Goal: Information Seeking & Learning: Learn about a topic

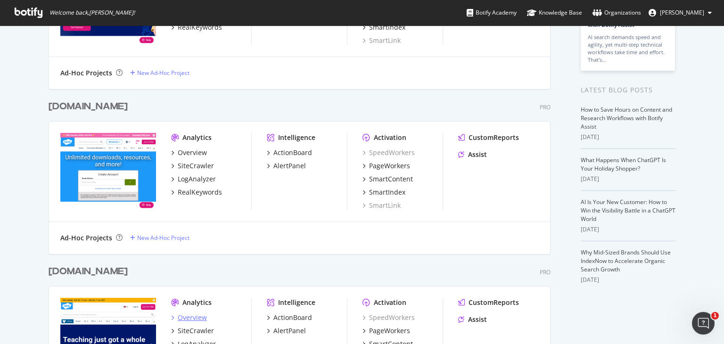
click at [185, 319] on div "Overview" at bounding box center [192, 317] width 29 height 9
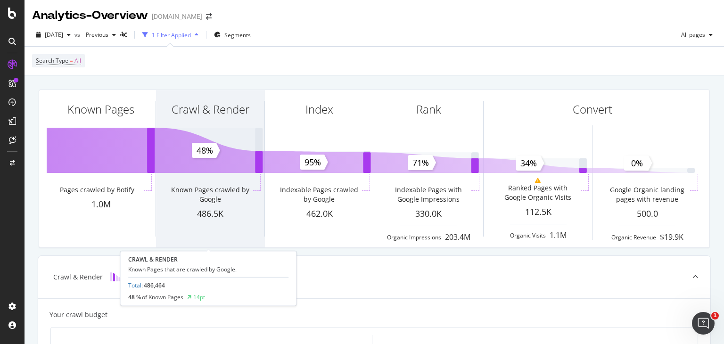
click at [215, 130] on div "Crawl & Render" at bounding box center [210, 126] width 109 height 73
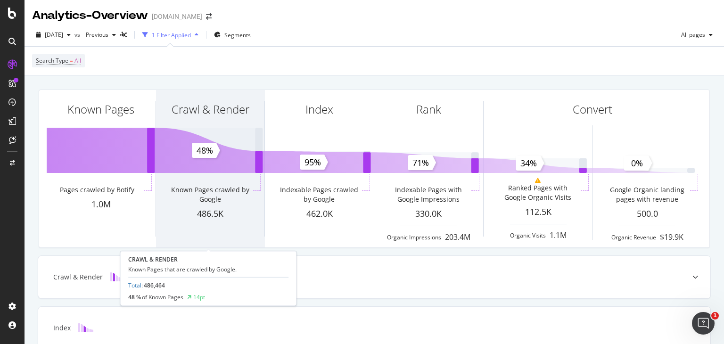
drag, startPoint x: 198, startPoint y: 173, endPoint x: 189, endPoint y: 167, distance: 10.6
click at [189, 167] on div "Crawl & [PERSON_NAME] Known Pages crawled by Google 486.5K" at bounding box center [210, 168] width 109 height 157
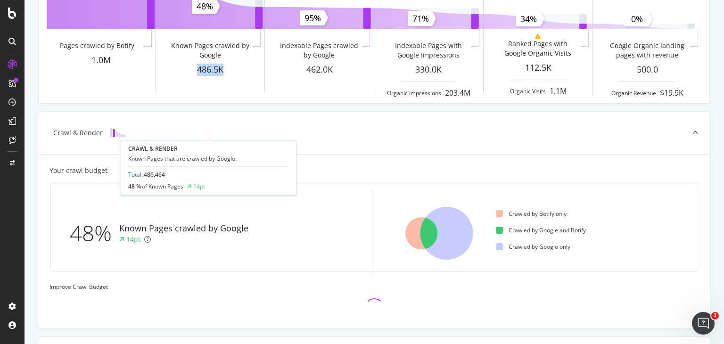
scroll to position [255, 0]
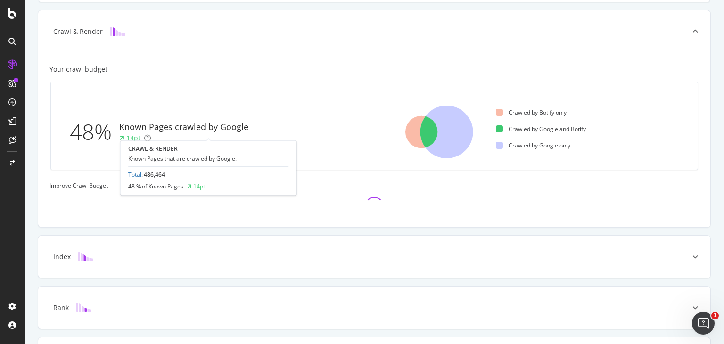
click at [189, 167] on div "Known Pages Pages crawled by Botify 1.0M Crawl & Render Known Pages crawled by …" at bounding box center [374, 111] width 673 height 551
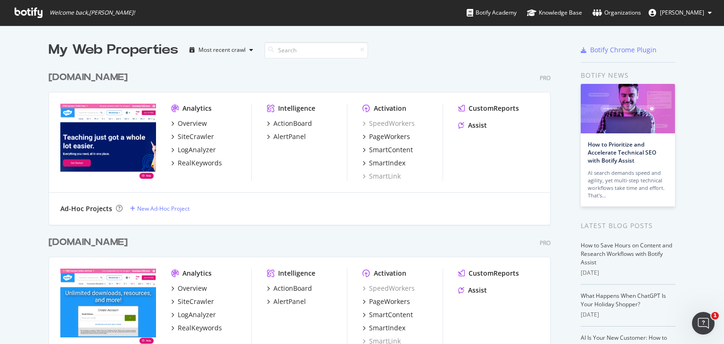
scroll to position [25, 0]
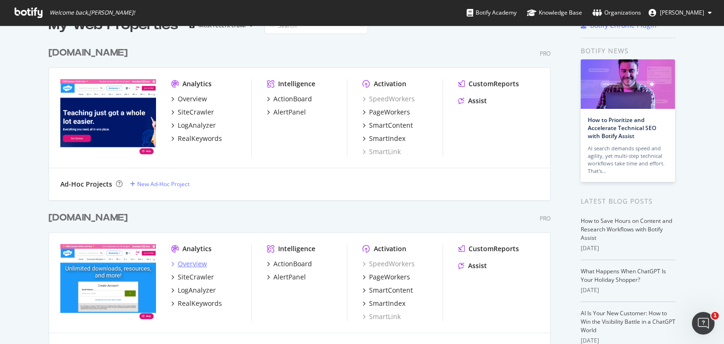
click at [188, 260] on div "Overview" at bounding box center [192, 263] width 29 height 9
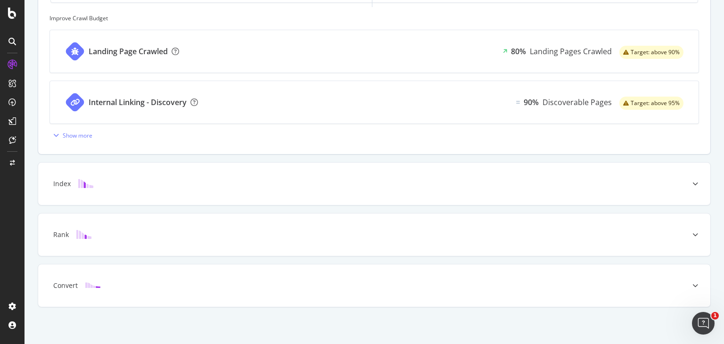
scroll to position [415, 0]
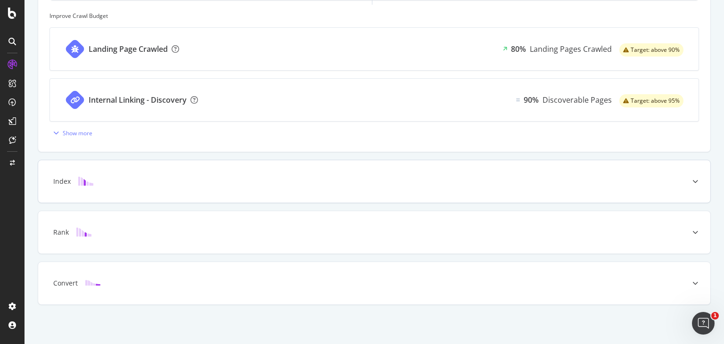
click at [226, 168] on div "Index" at bounding box center [374, 181] width 672 height 42
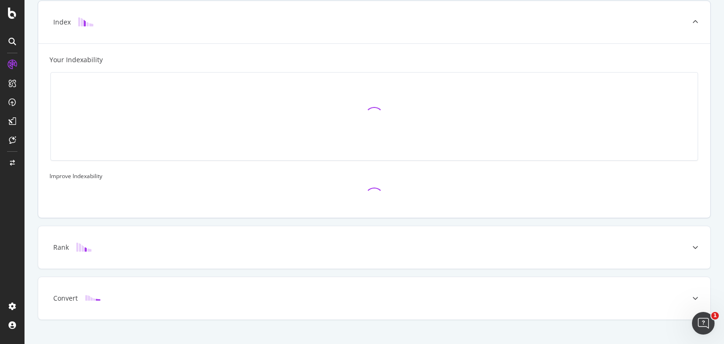
scroll to position [259, 0]
